Goal: Task Accomplishment & Management: Use online tool/utility

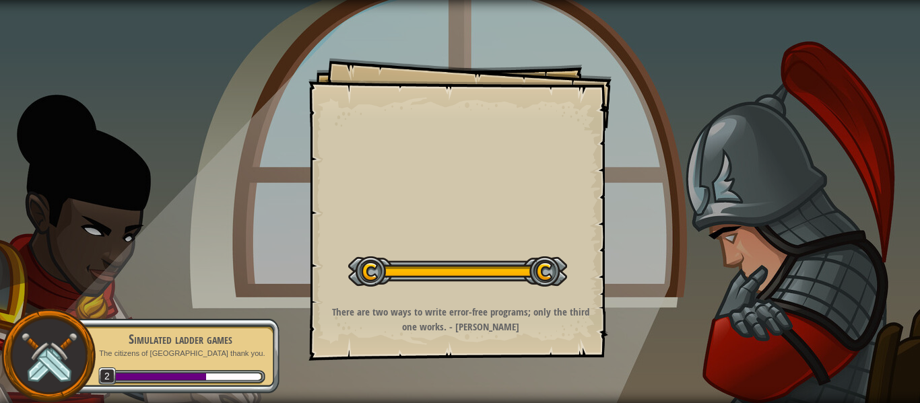
click at [186, 378] on div at bounding box center [159, 377] width 93 height 7
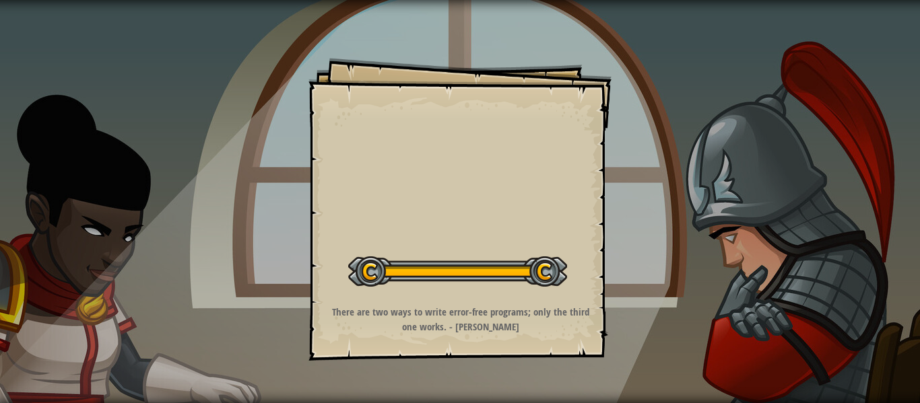
click at [402, 275] on div at bounding box center [457, 272] width 219 height 30
click at [0, 0] on button "Start Level" at bounding box center [0, 0] width 0 height 0
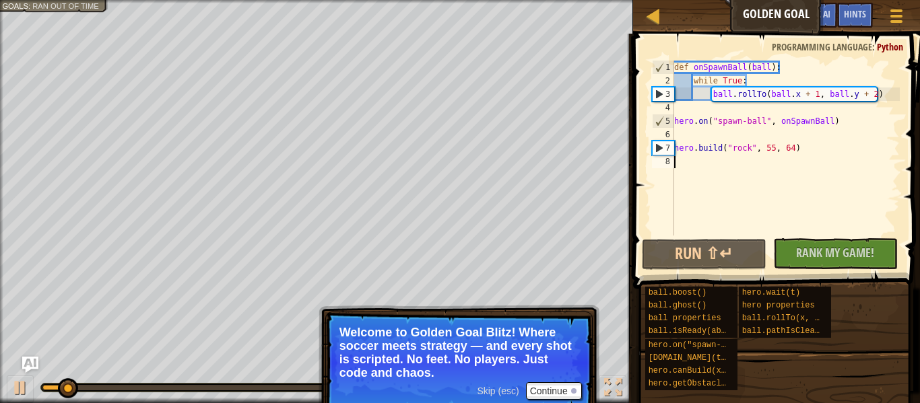
type textarea "[DOMAIN_NAME]("rock", 55, 64)"
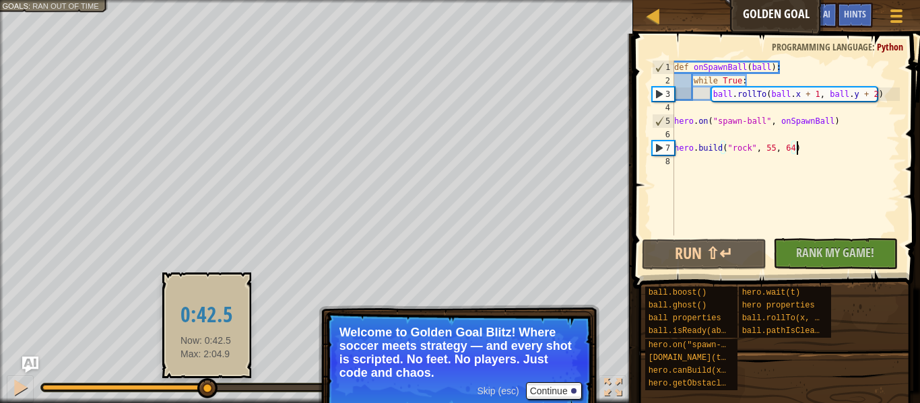
drag, startPoint x: 92, startPoint y: 387, endPoint x: 206, endPoint y: 393, distance: 114.7
click at [206, 393] on div at bounding box center [207, 389] width 20 height 20
